Goal: Task Accomplishment & Management: Manage account settings

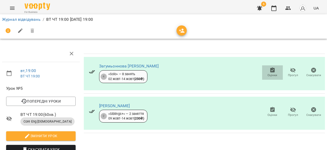
click at [265, 72] on span "Оцінки" at bounding box center [272, 72] width 15 height 10
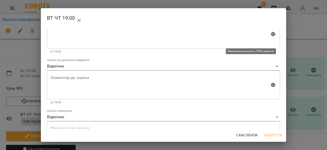
scroll to position [52, 0]
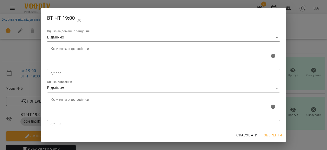
click at [313, 79] on div "ВТ ЧТ 19:00 Оцінка за роботу на уроці Коментар до оцінки Коментар до оцінки 0/1…" at bounding box center [163, 75] width 327 height 150
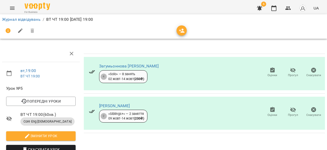
click at [270, 106] on icon "button" at bounding box center [273, 109] width 6 height 6
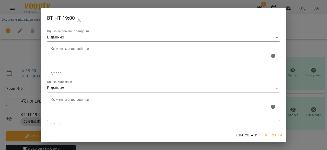
click at [325, 73] on div "ВТ ЧТ 19:00 Оцінка за роботу на уроці Коментар до оцінки Коментар до оцінки 0/1…" at bounding box center [163, 75] width 327 height 150
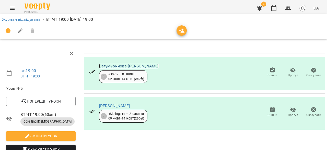
click at [140, 66] on link "Загумьоннова [PERSON_NAME]" at bounding box center [129, 65] width 60 height 5
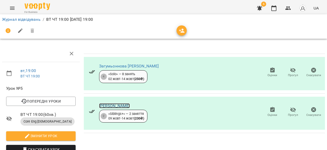
click at [130, 104] on link "Мусаєв Бахтіар Рашадович" at bounding box center [114, 105] width 31 height 5
click at [34, 18] on link "Журнал відвідувань" at bounding box center [21, 19] width 39 height 5
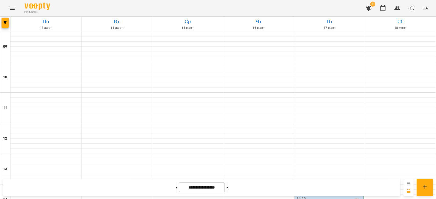
scroll to position [174, 0]
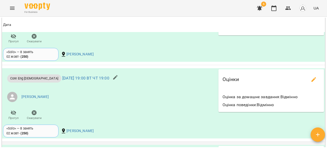
scroll to position [574, 0]
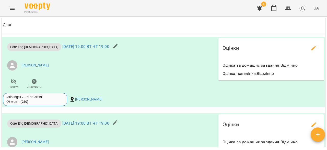
scroll to position [614, 0]
